Goal: Information Seeking & Learning: Learn about a topic

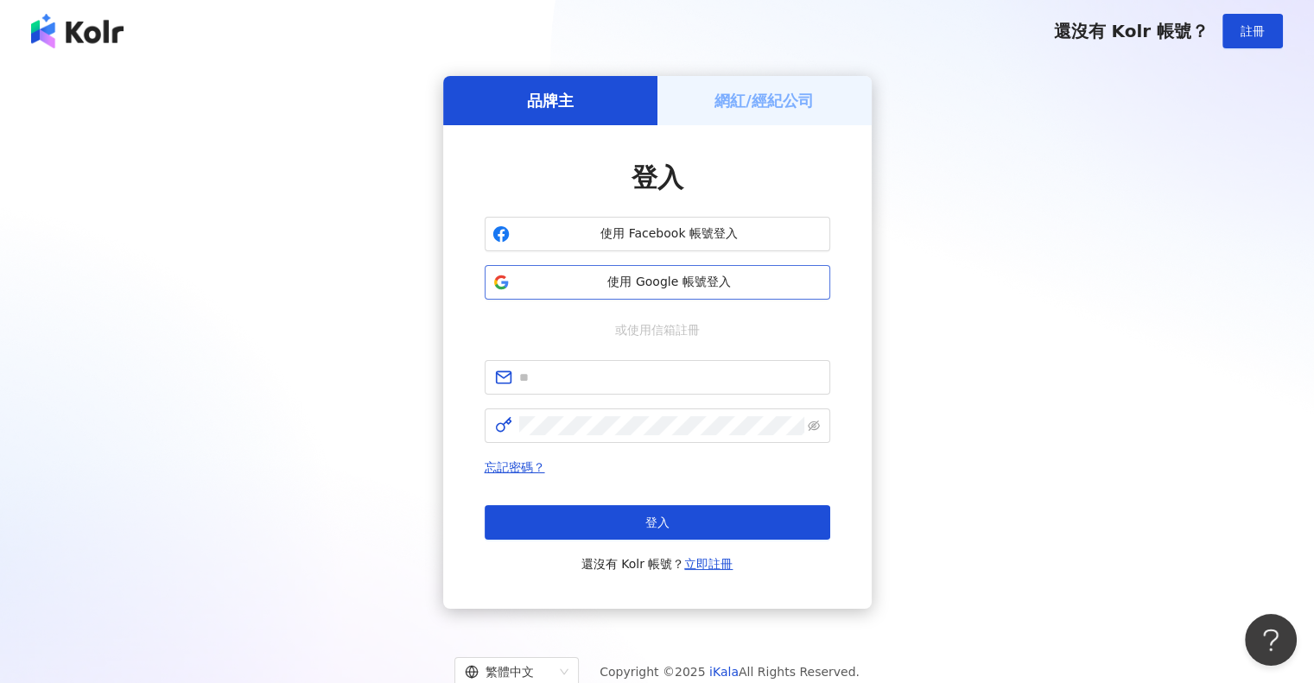
click at [766, 271] on button "使用 Google 帳號登入" at bounding box center [657, 282] width 345 height 35
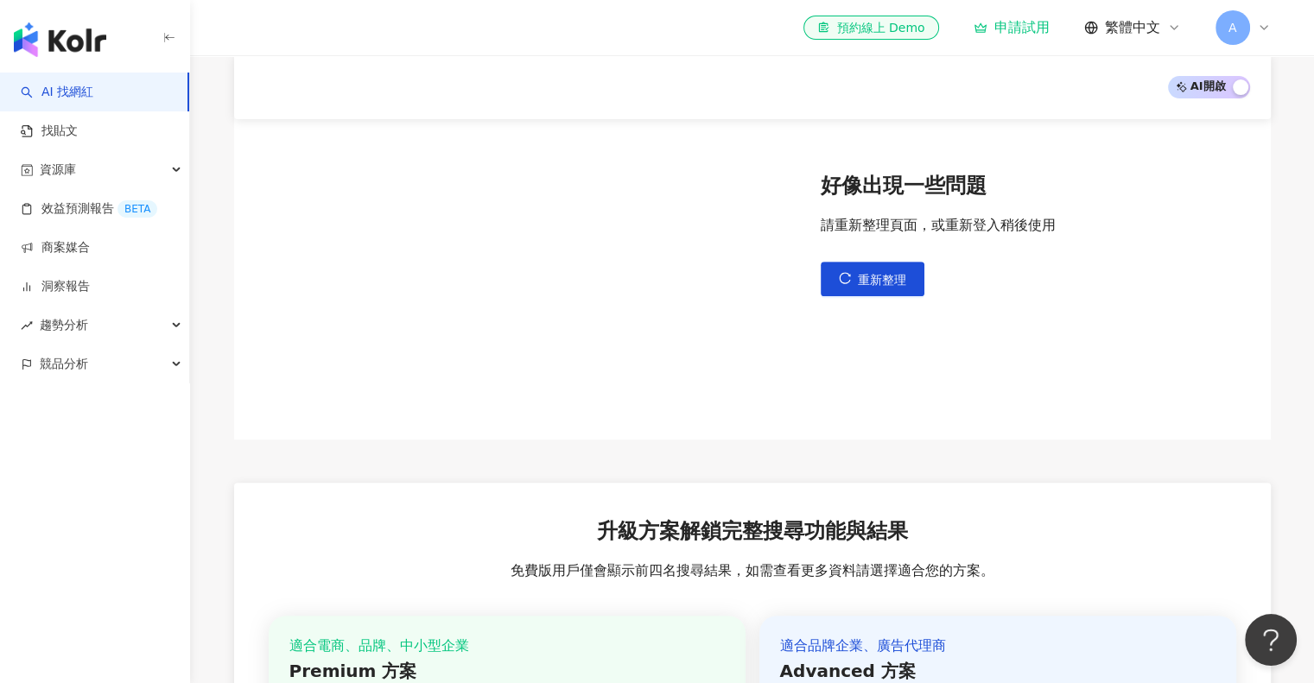
scroll to position [691, 0]
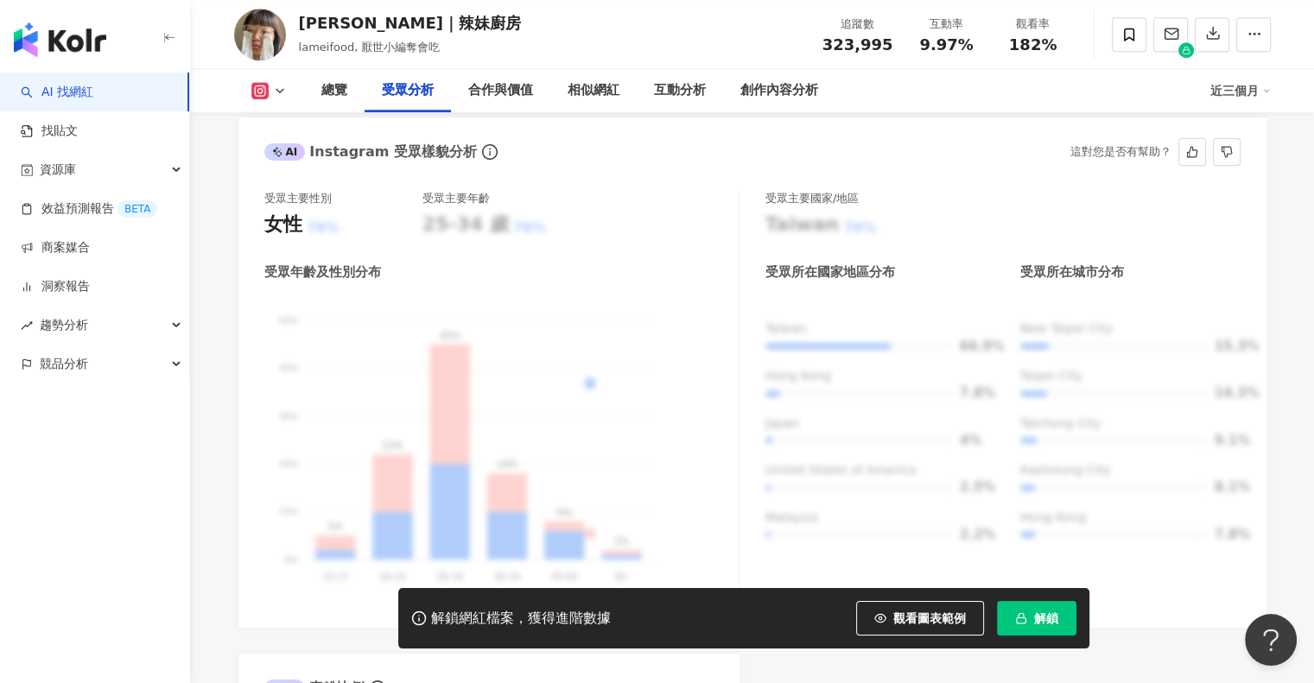
scroll to position [1555, 0]
